Goal: Task Accomplishment & Management: Use online tool/utility

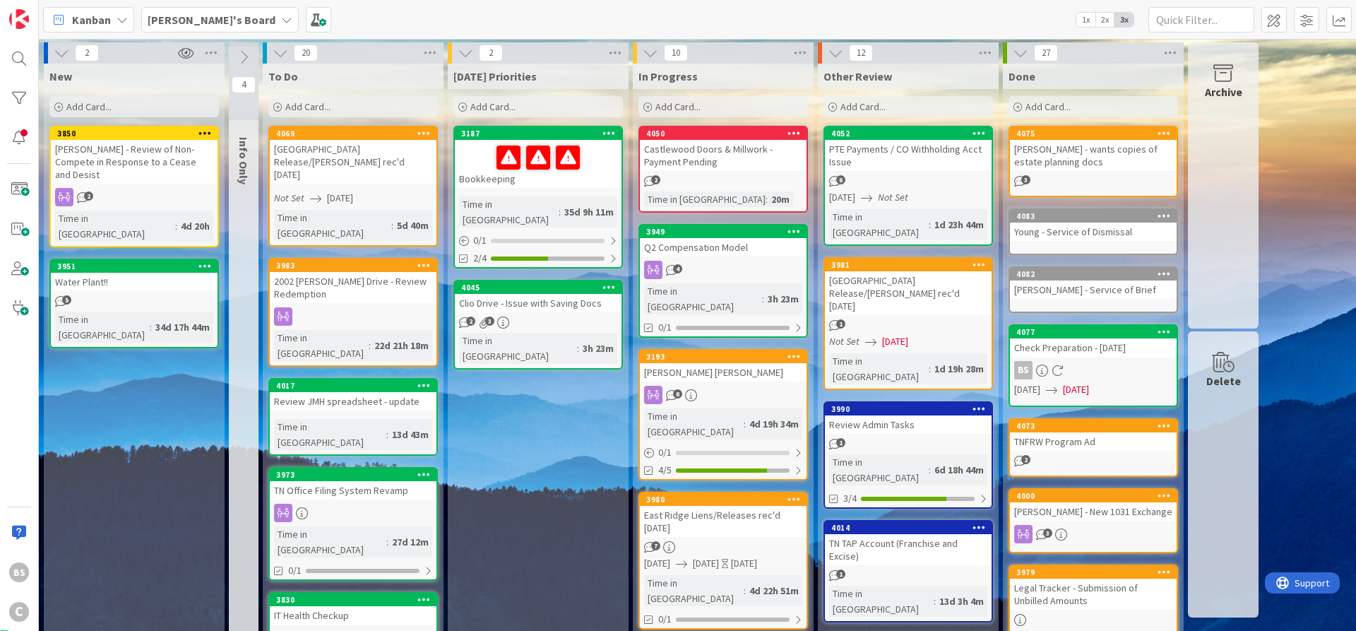
click at [557, 135] on div "3187" at bounding box center [541, 134] width 160 height 10
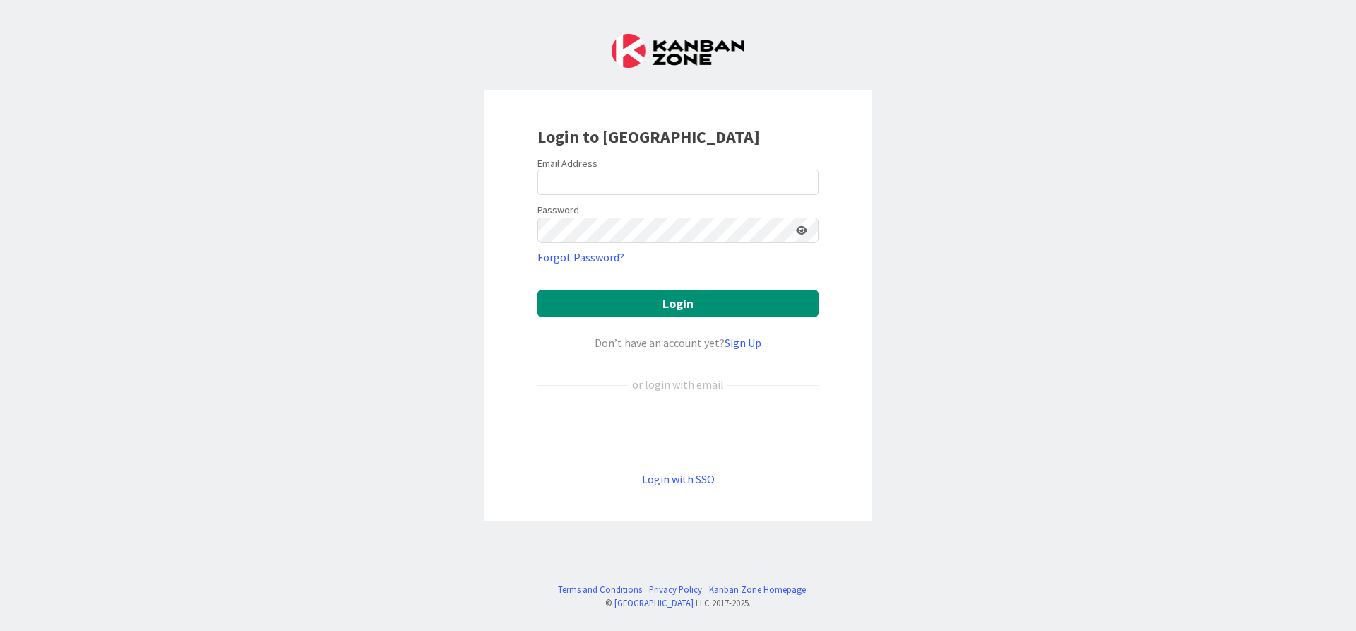
click at [723, 187] on input "email" at bounding box center [678, 182] width 281 height 25
type input "[PERSON_NAME][EMAIL_ADDRESS][DOMAIN_NAME]"
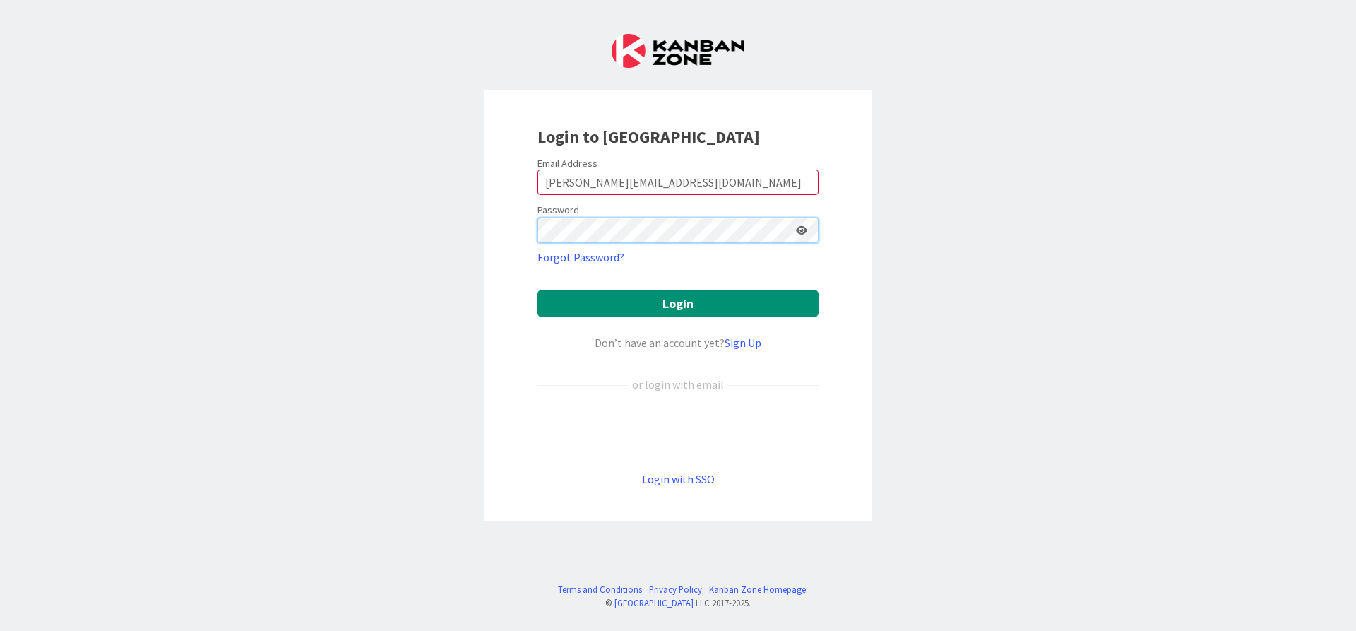
click at [538, 290] on button "Login" at bounding box center [678, 304] width 281 height 28
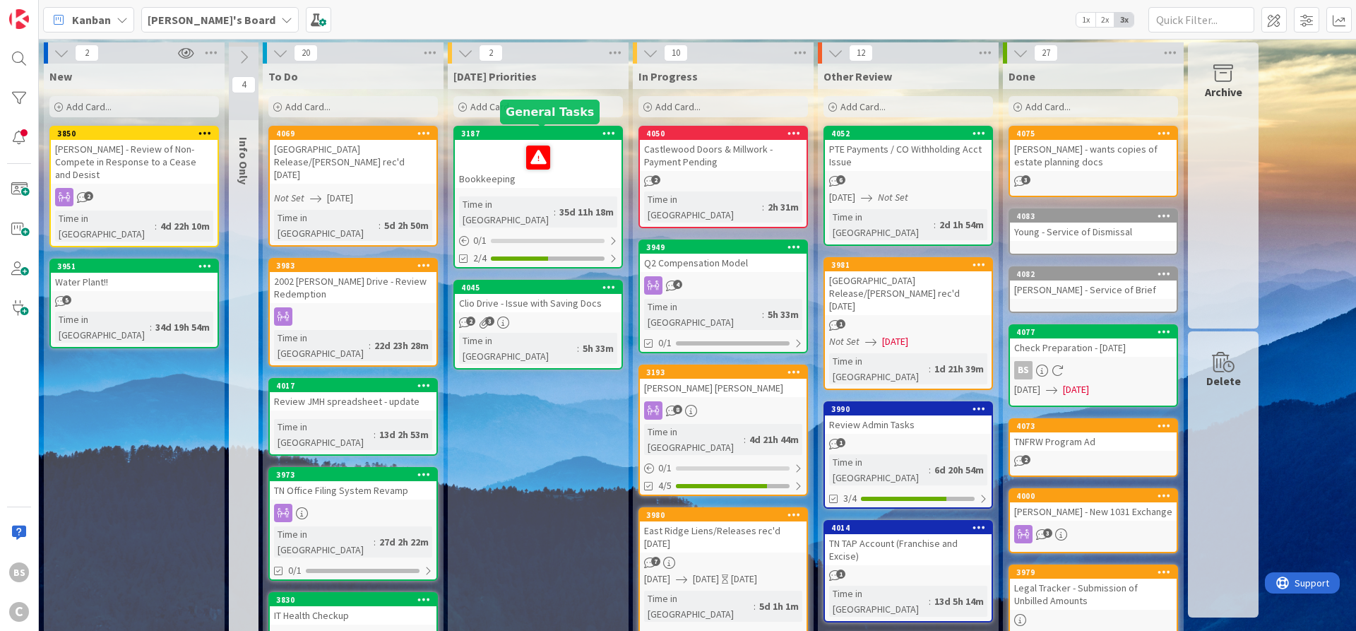
click at [509, 130] on div "3187" at bounding box center [541, 134] width 160 height 10
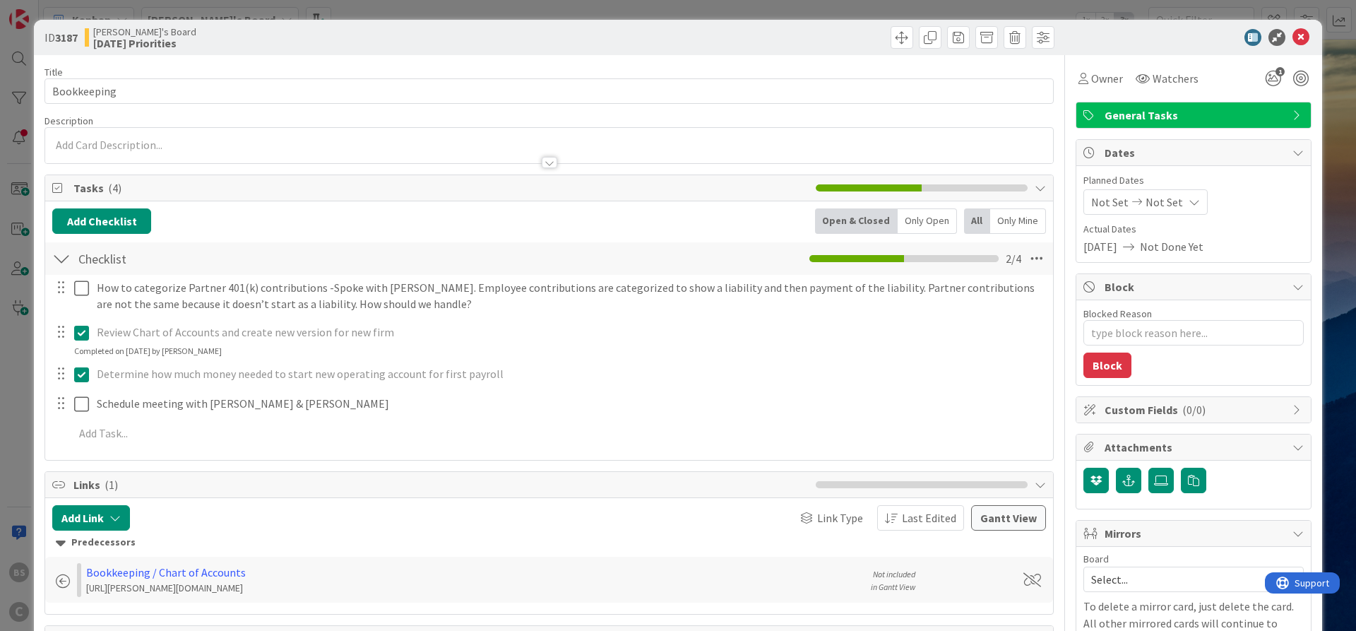
type textarea "x"
click at [1272, 78] on icon "1" at bounding box center [1273, 78] width 25 height 25
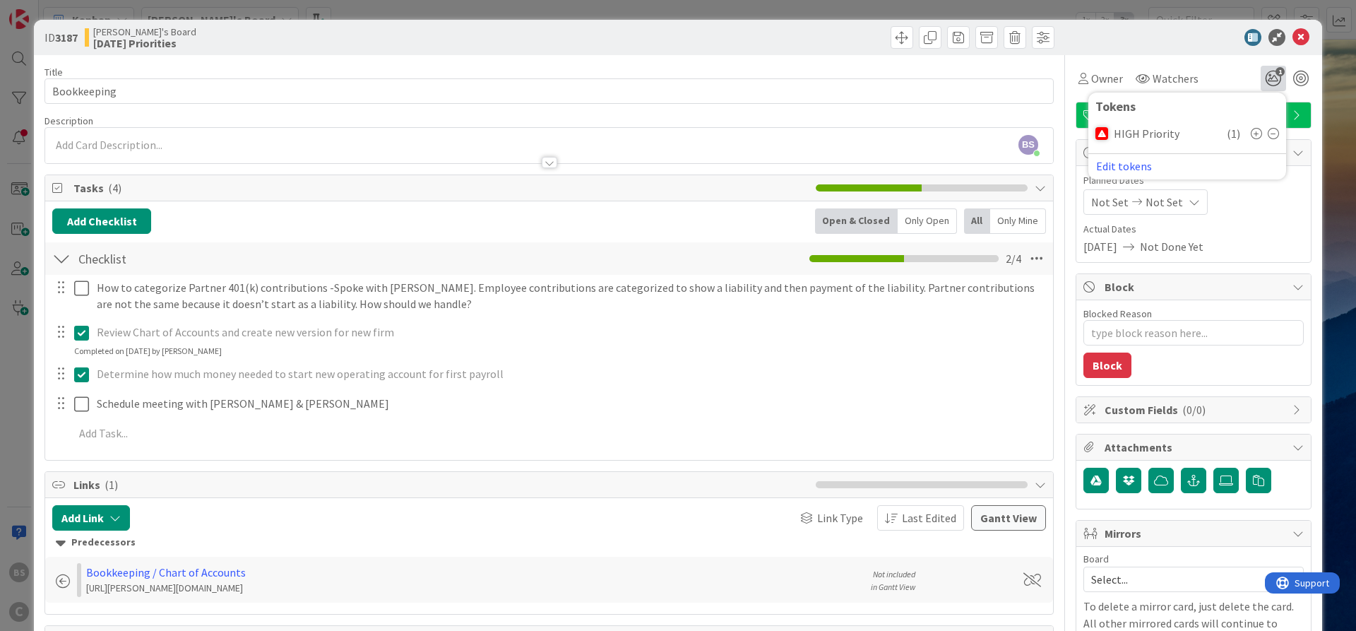
click at [1273, 136] on icon at bounding box center [1273, 133] width 11 height 11
click at [1303, 31] on icon at bounding box center [1301, 37] width 17 height 17
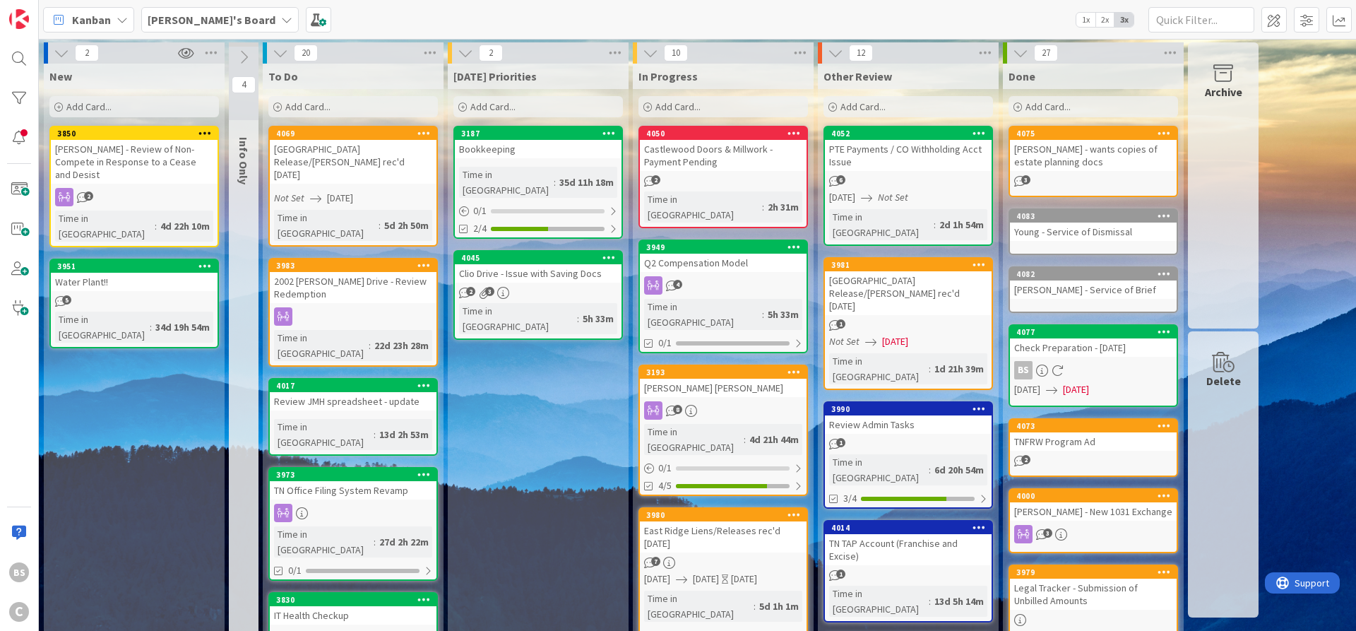
click at [23, 137] on div at bounding box center [19, 138] width 28 height 28
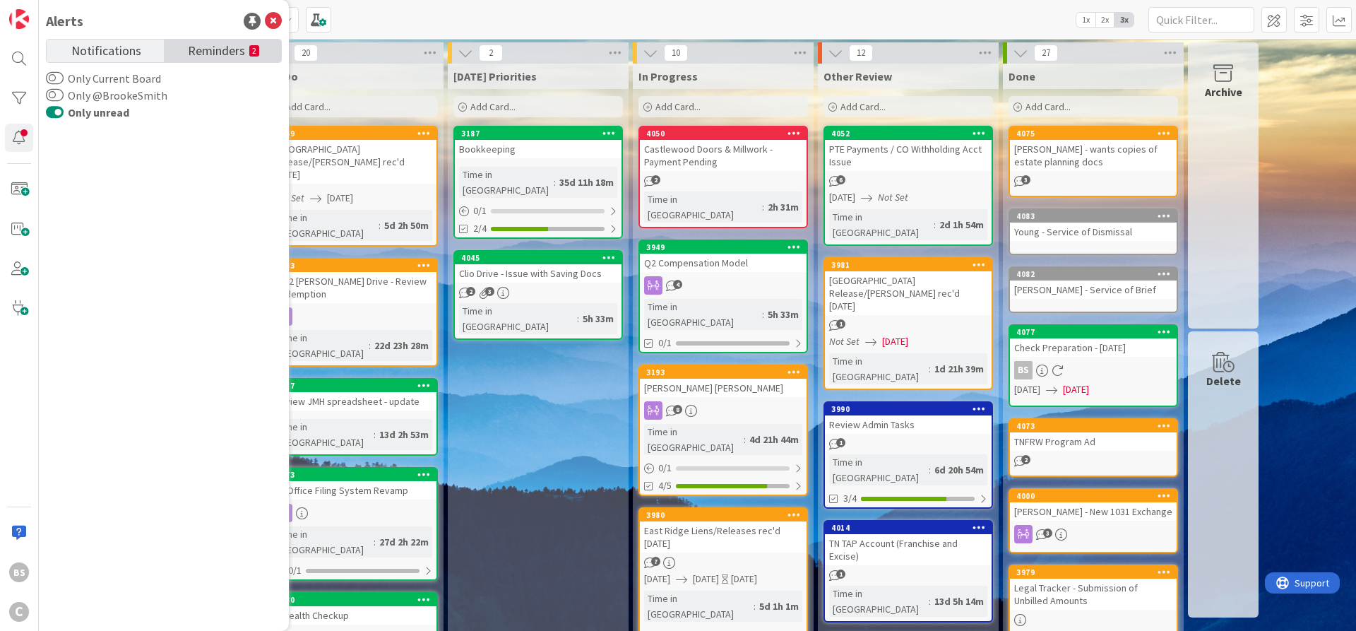
click at [209, 54] on span "Reminders" at bounding box center [216, 50] width 57 height 20
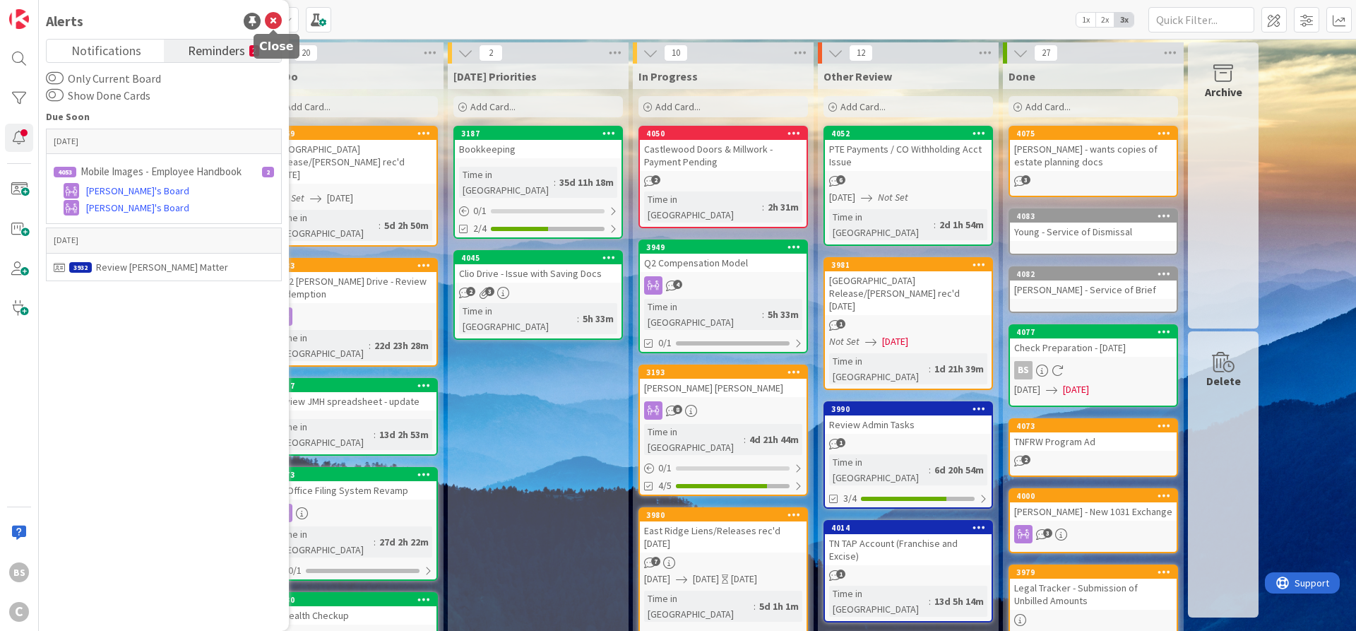
click at [272, 18] on icon at bounding box center [273, 21] width 17 height 17
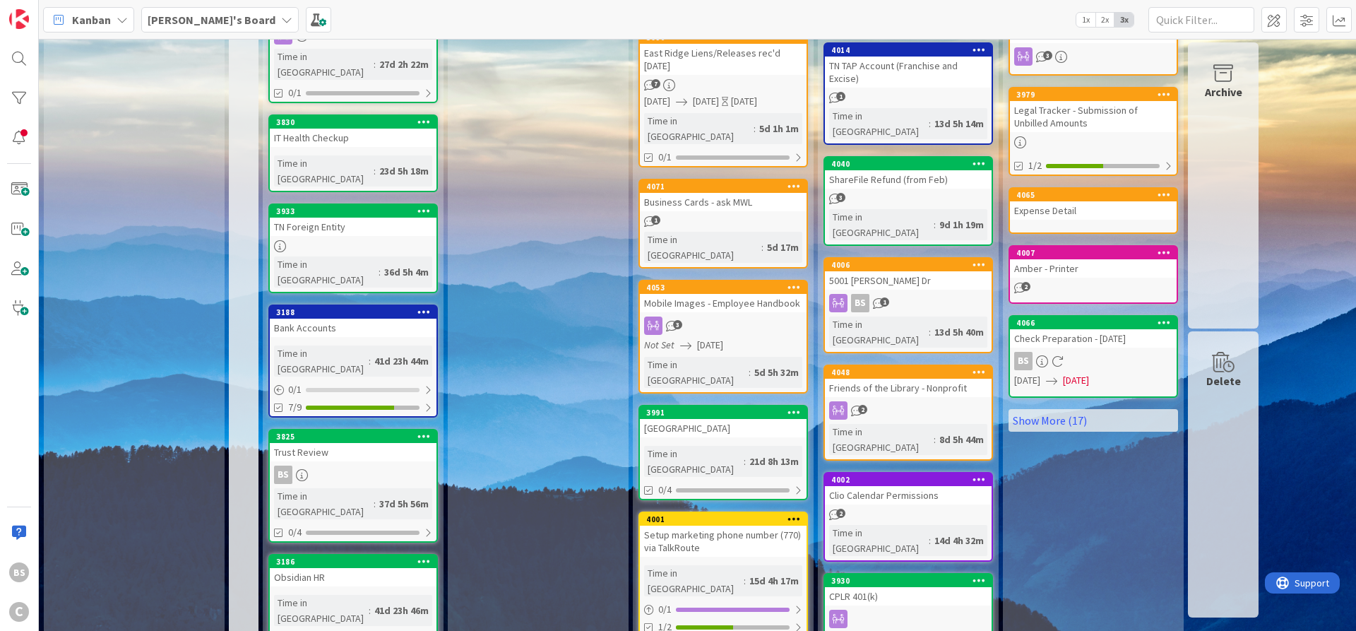
scroll to position [610, 0]
